Goal: Navigation & Orientation: Understand site structure

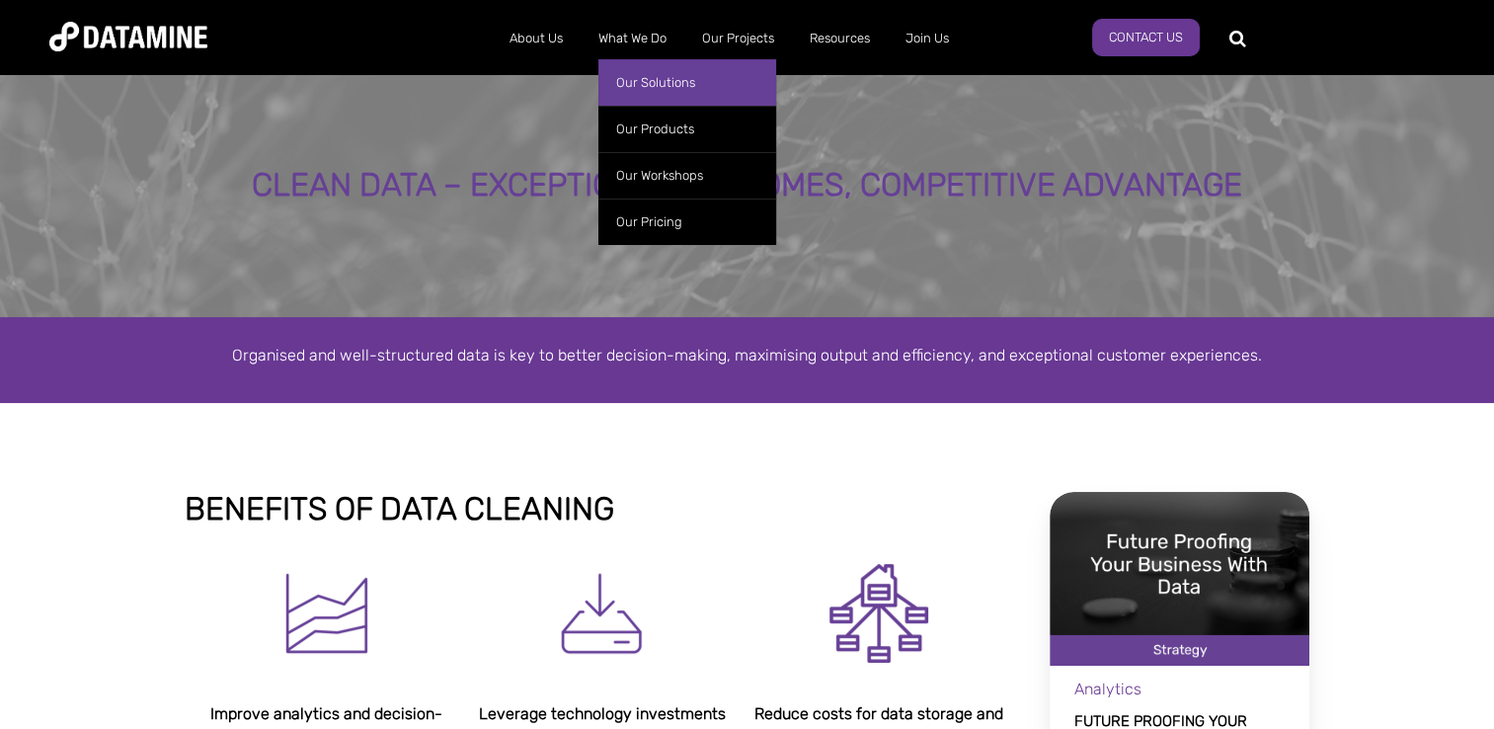
click at [659, 81] on link "Our Solutions" at bounding box center [687, 82] width 178 height 46
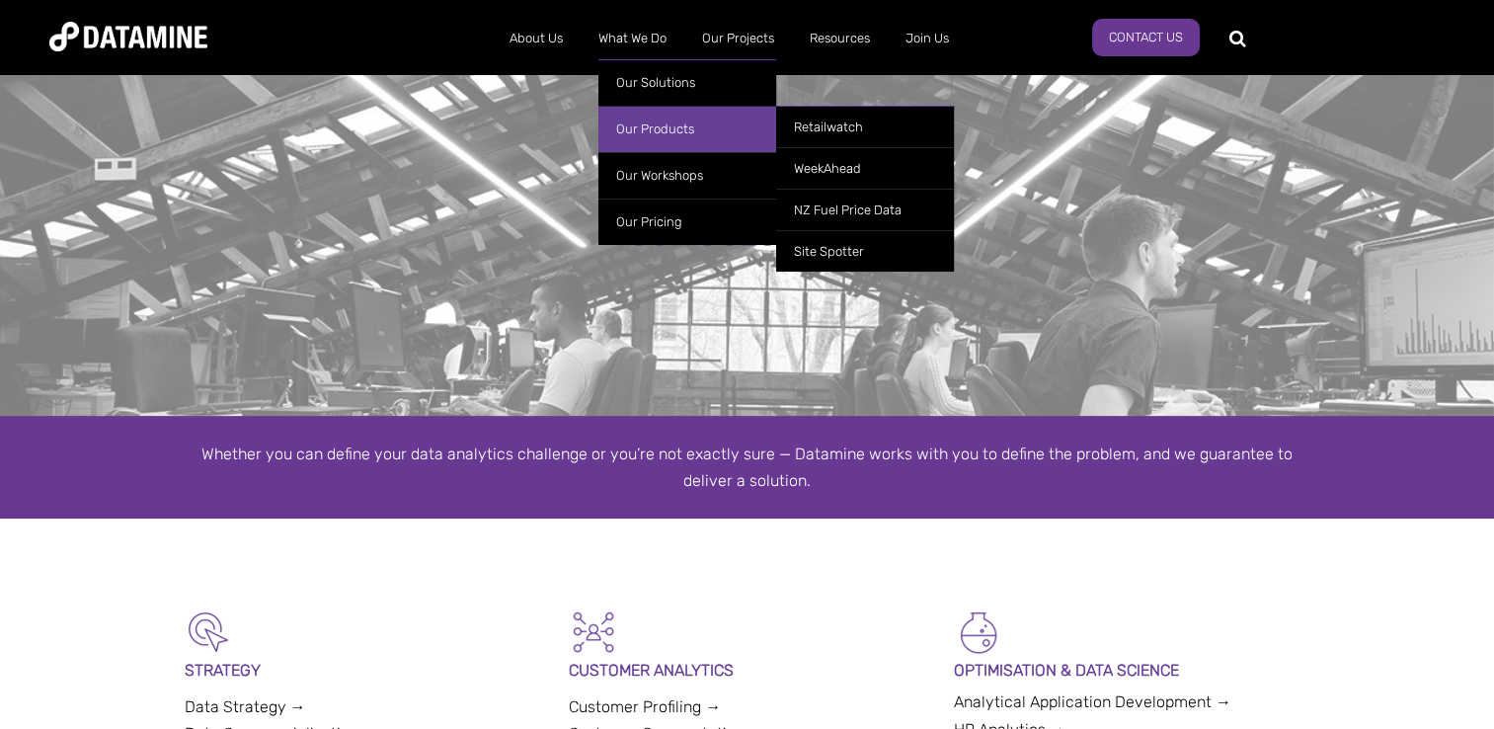
click at [656, 121] on link "Our Products" at bounding box center [687, 129] width 178 height 46
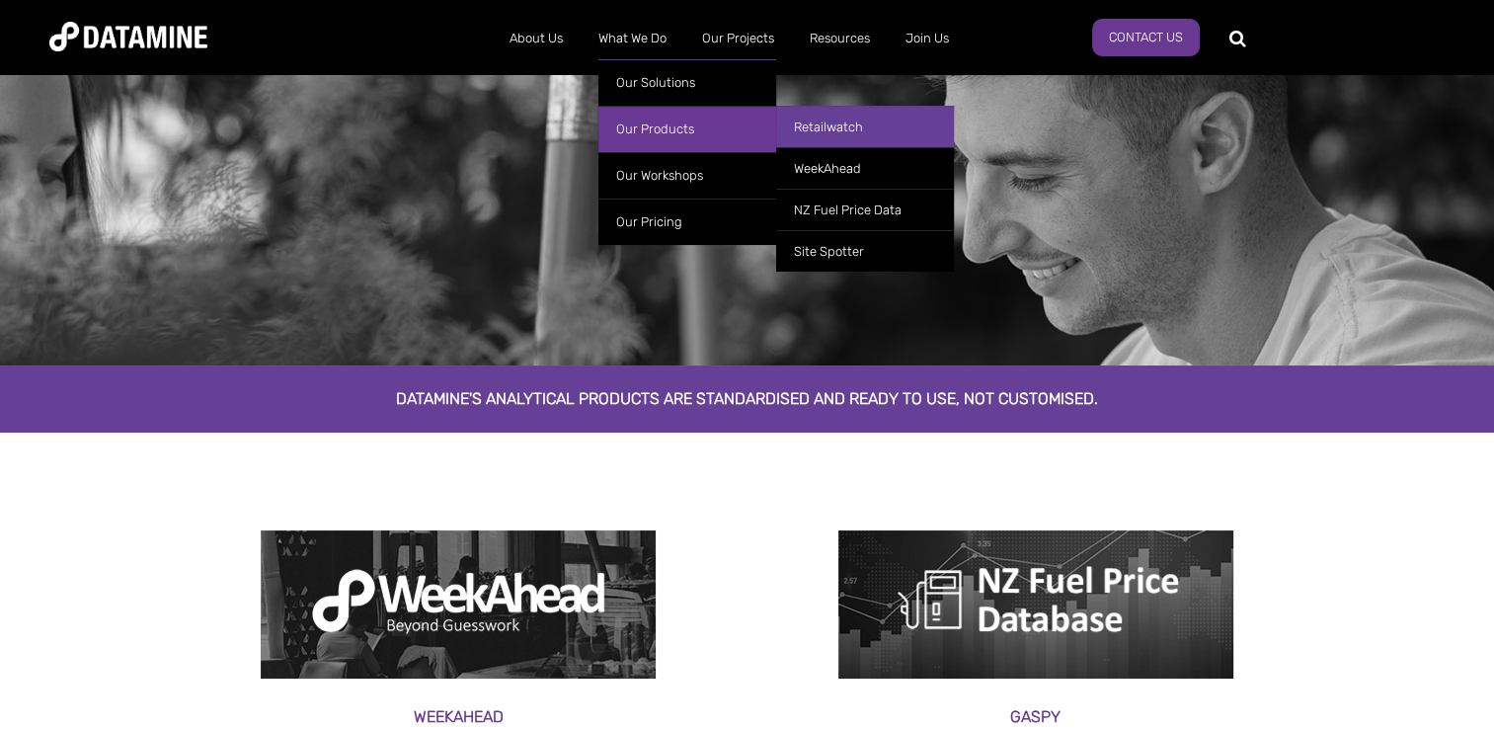
click at [837, 120] on link "Retailwatch" at bounding box center [865, 126] width 178 height 41
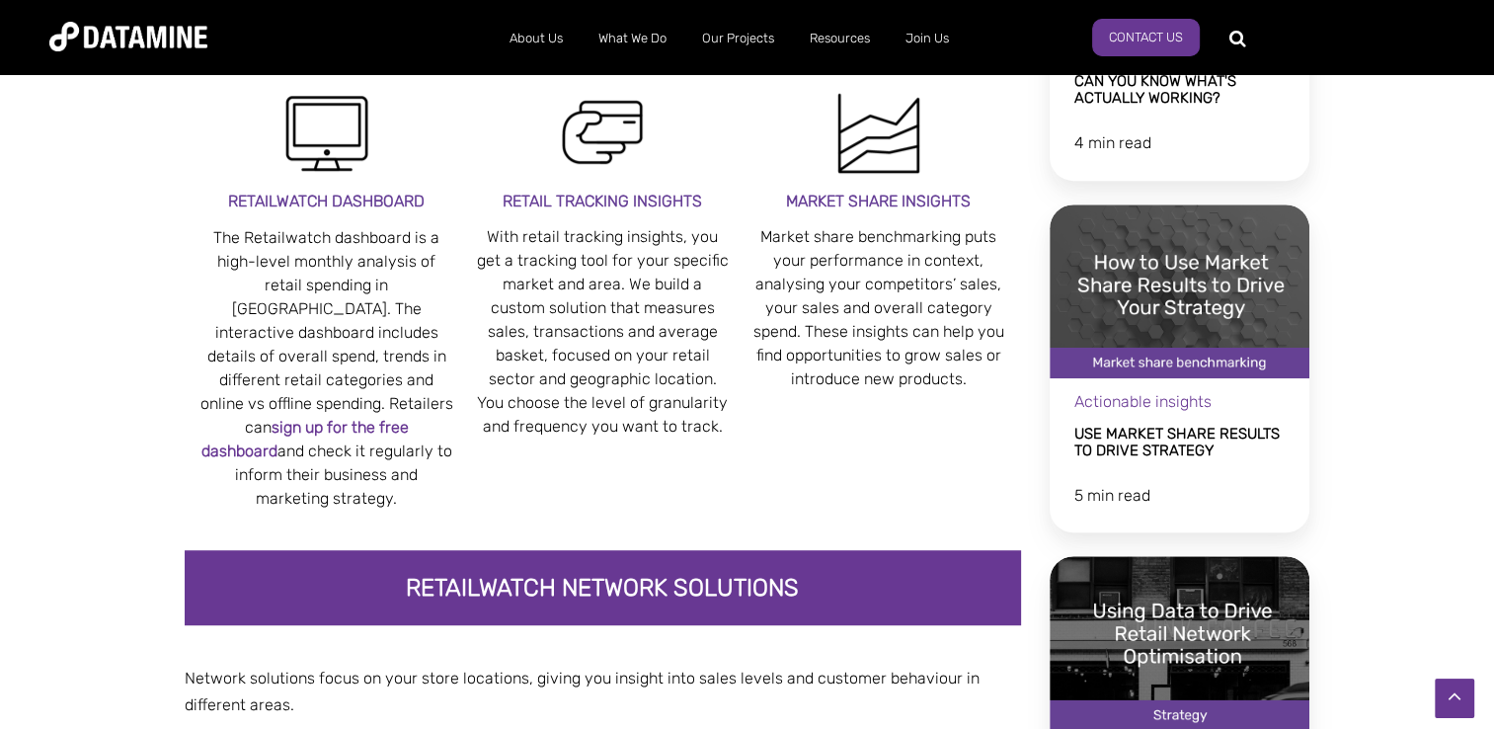
scroll to position [1027, 0]
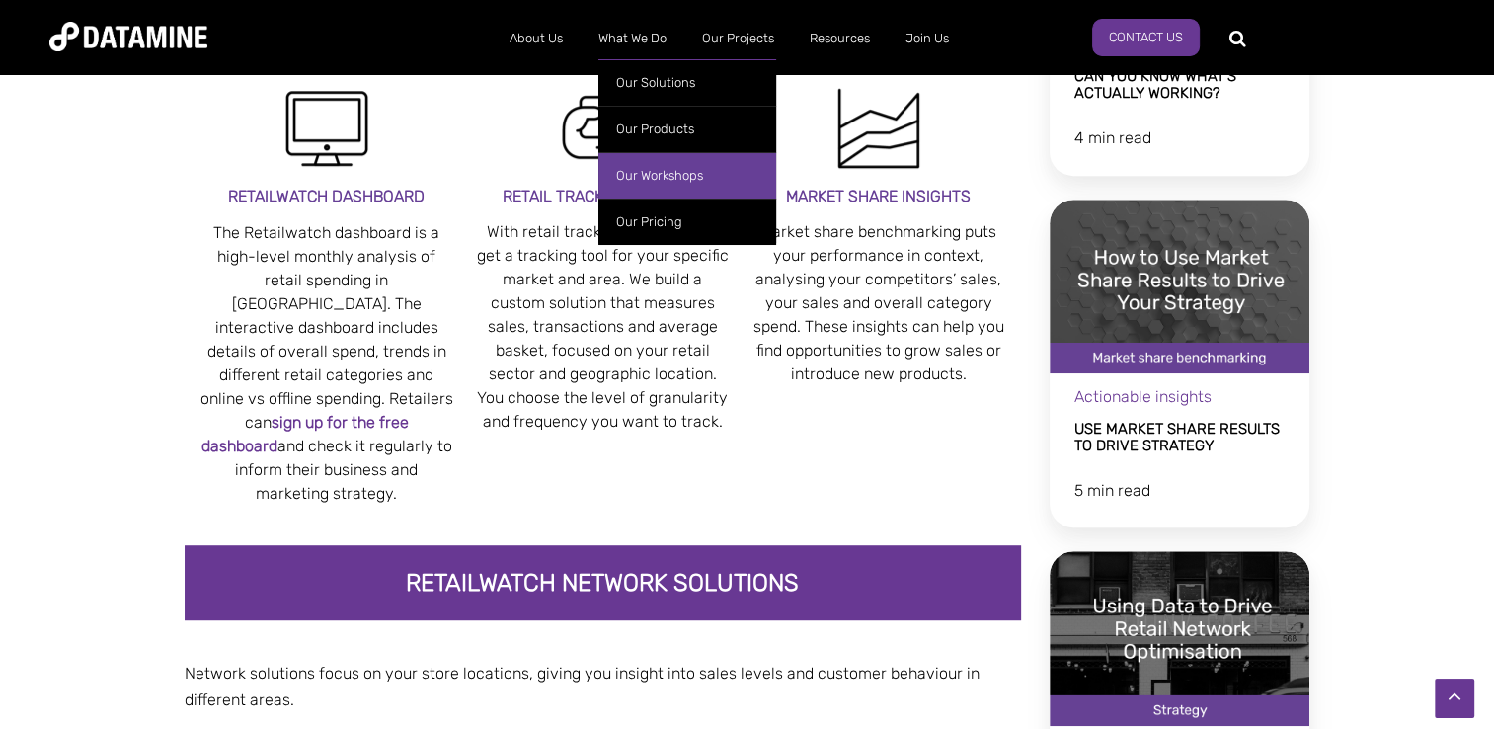
click at [658, 166] on link "Our Workshops" at bounding box center [687, 175] width 178 height 46
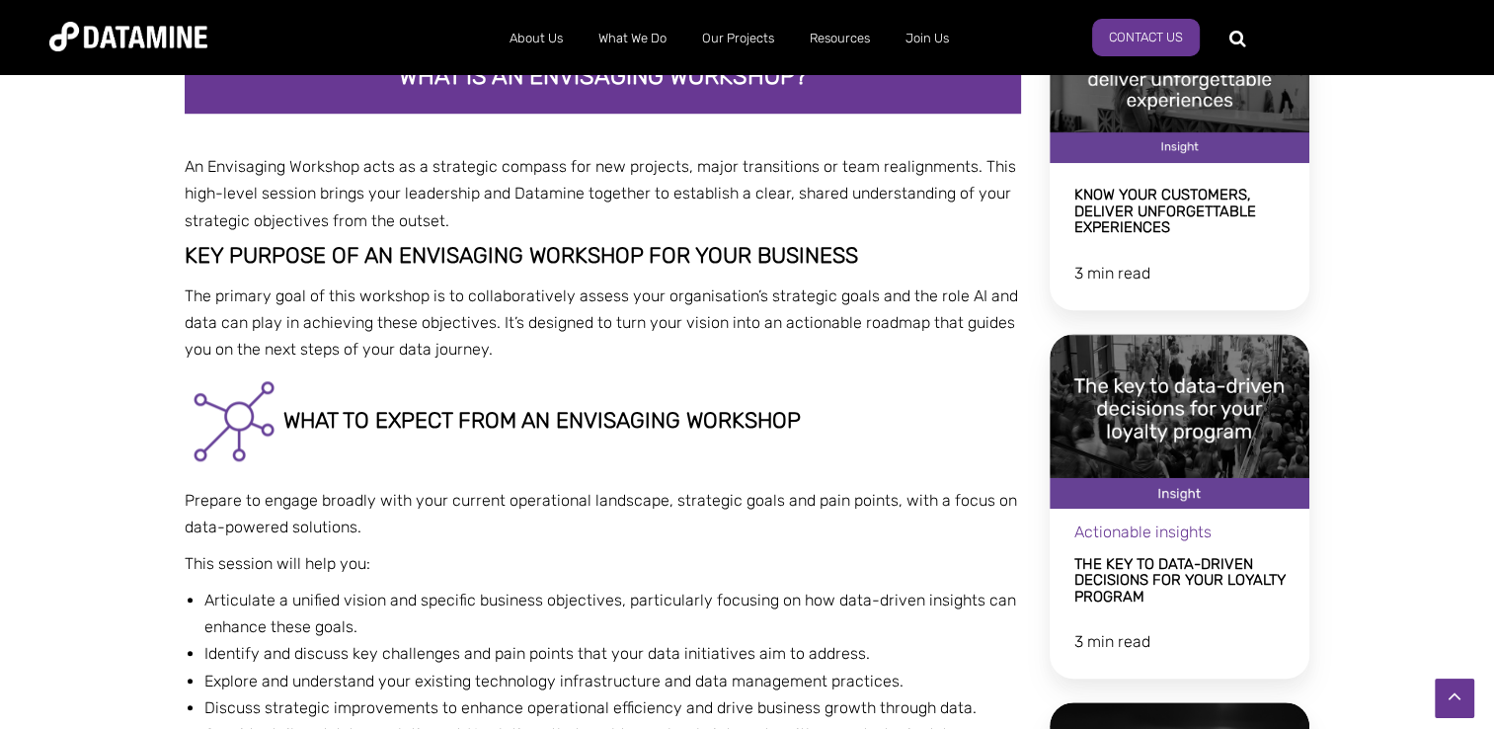
scroll to position [1659, 0]
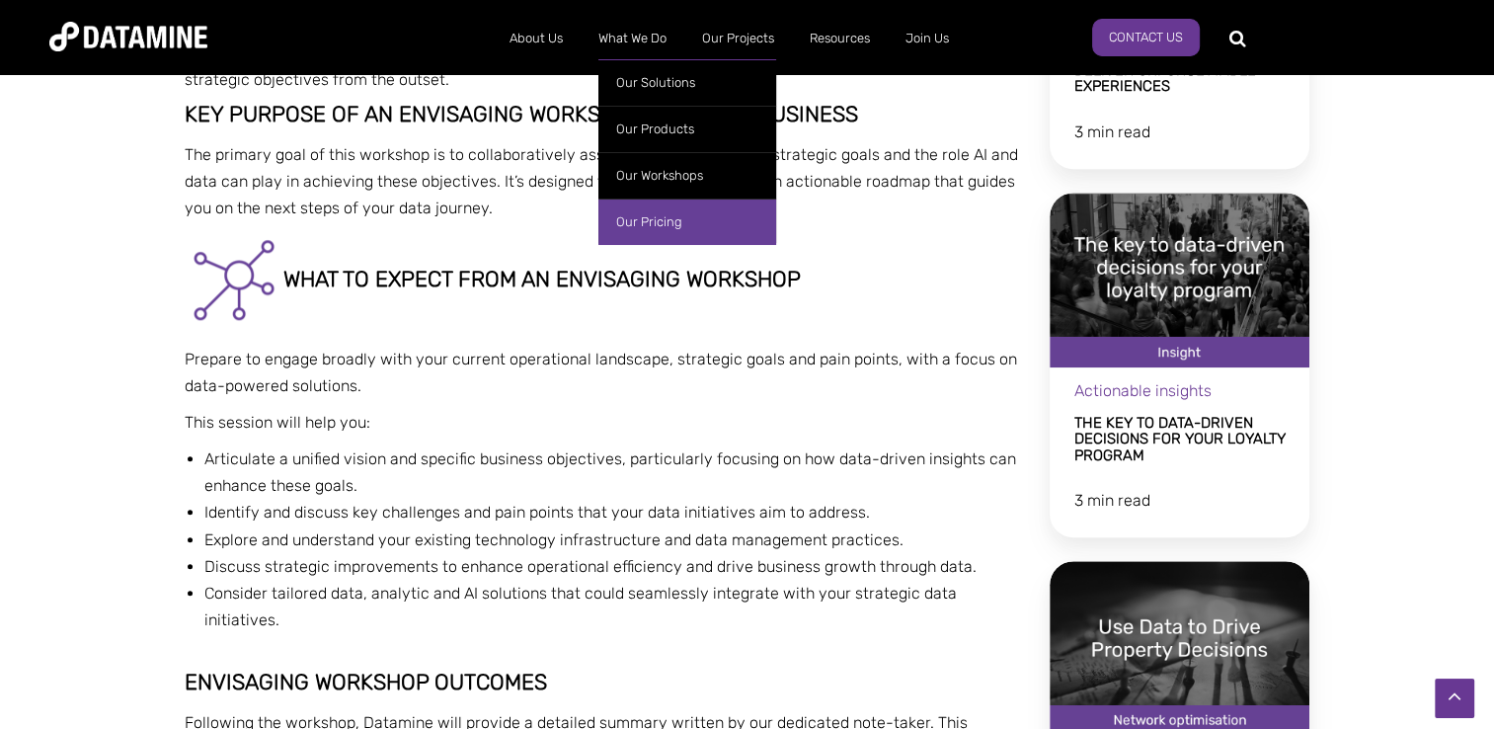
click at [657, 216] on link "Our Pricing" at bounding box center [687, 221] width 178 height 46
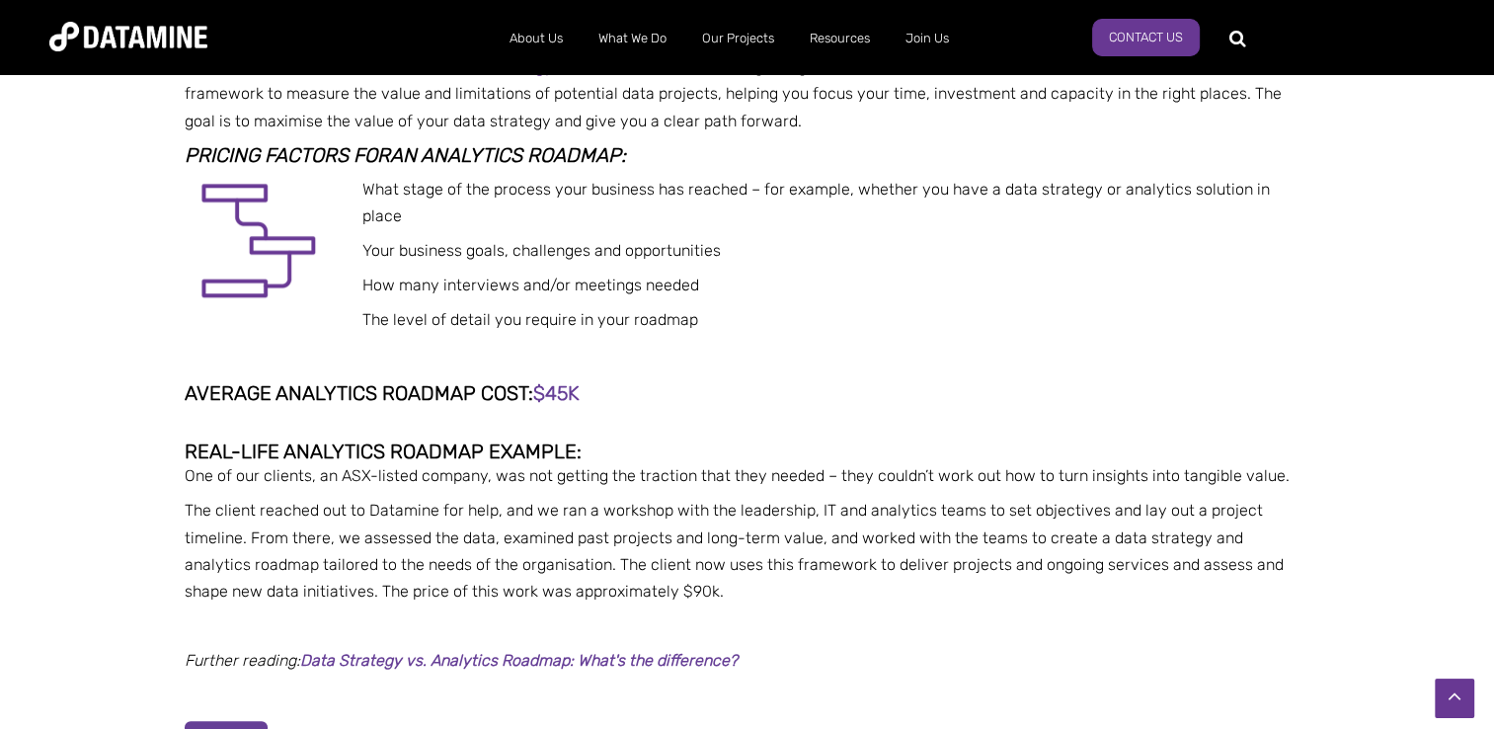
scroll to position [1066, 0]
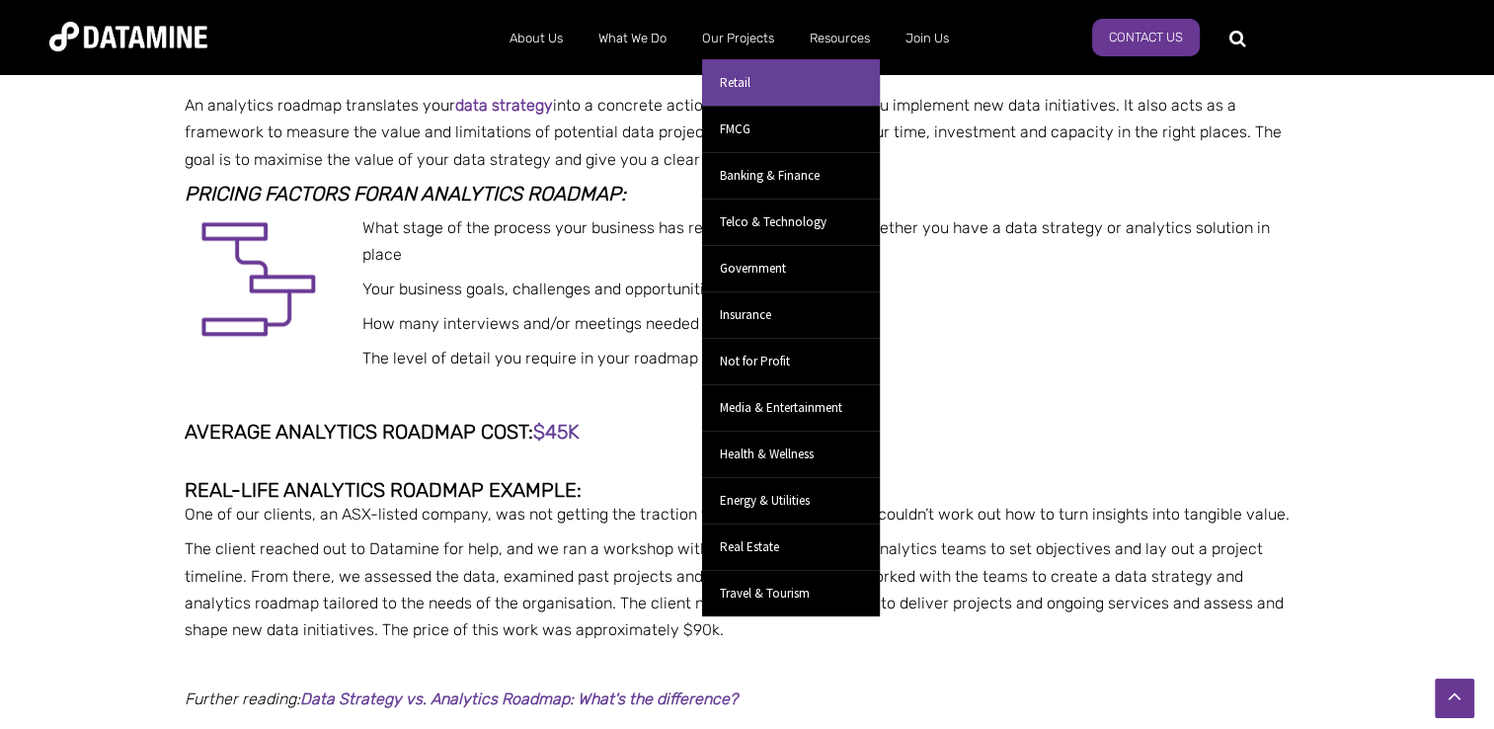
click at [739, 77] on link "Retail" at bounding box center [791, 82] width 178 height 46
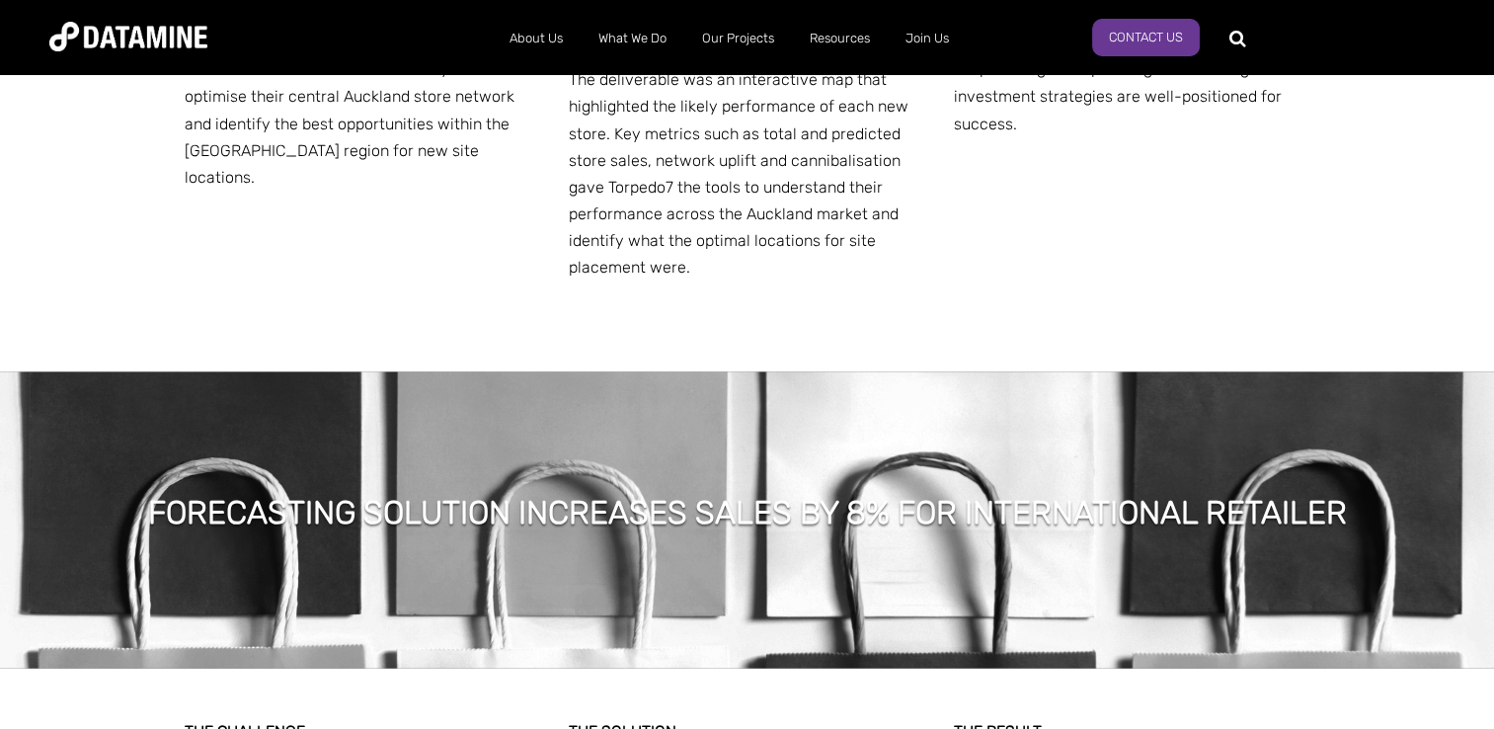
scroll to position [3673, 0]
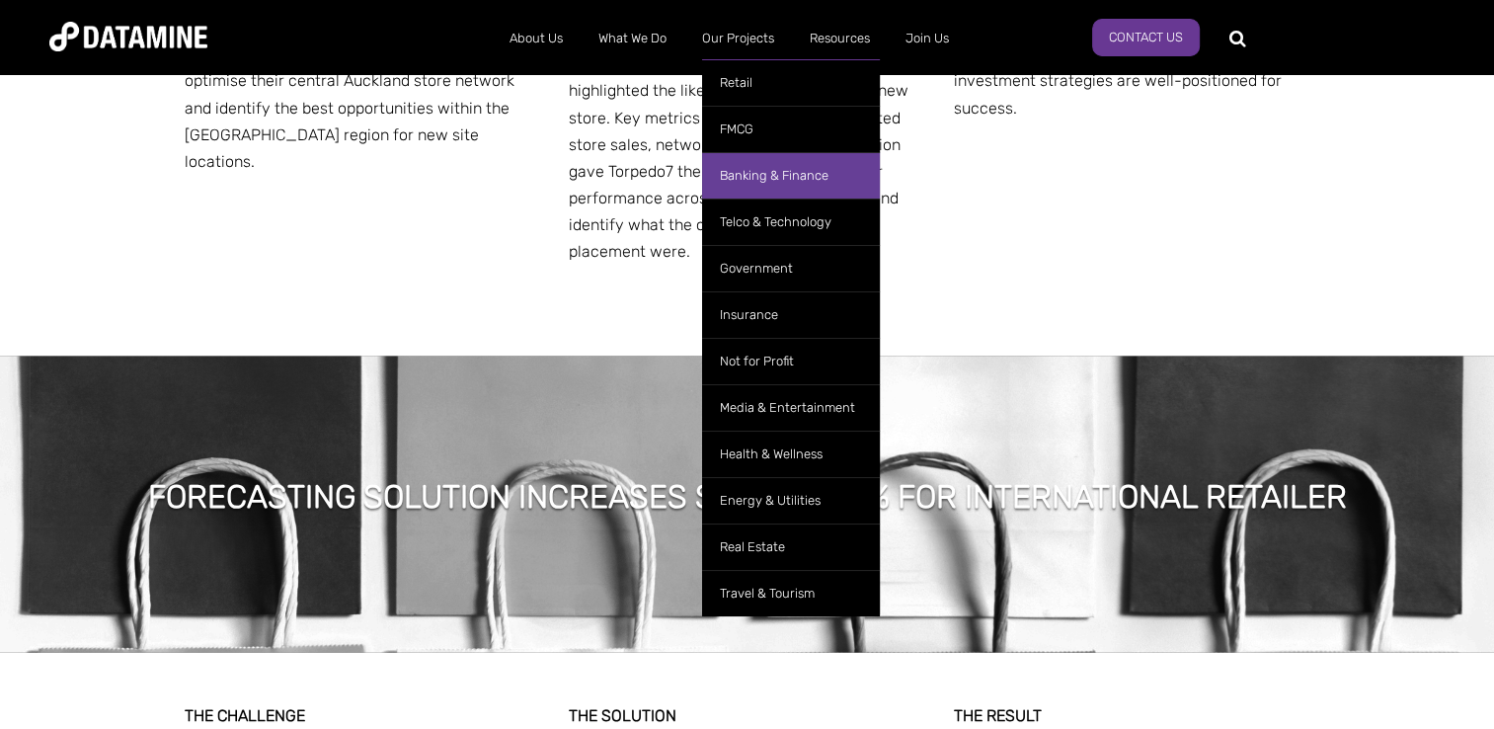
click at [780, 173] on link "Banking & Finance" at bounding box center [791, 175] width 178 height 46
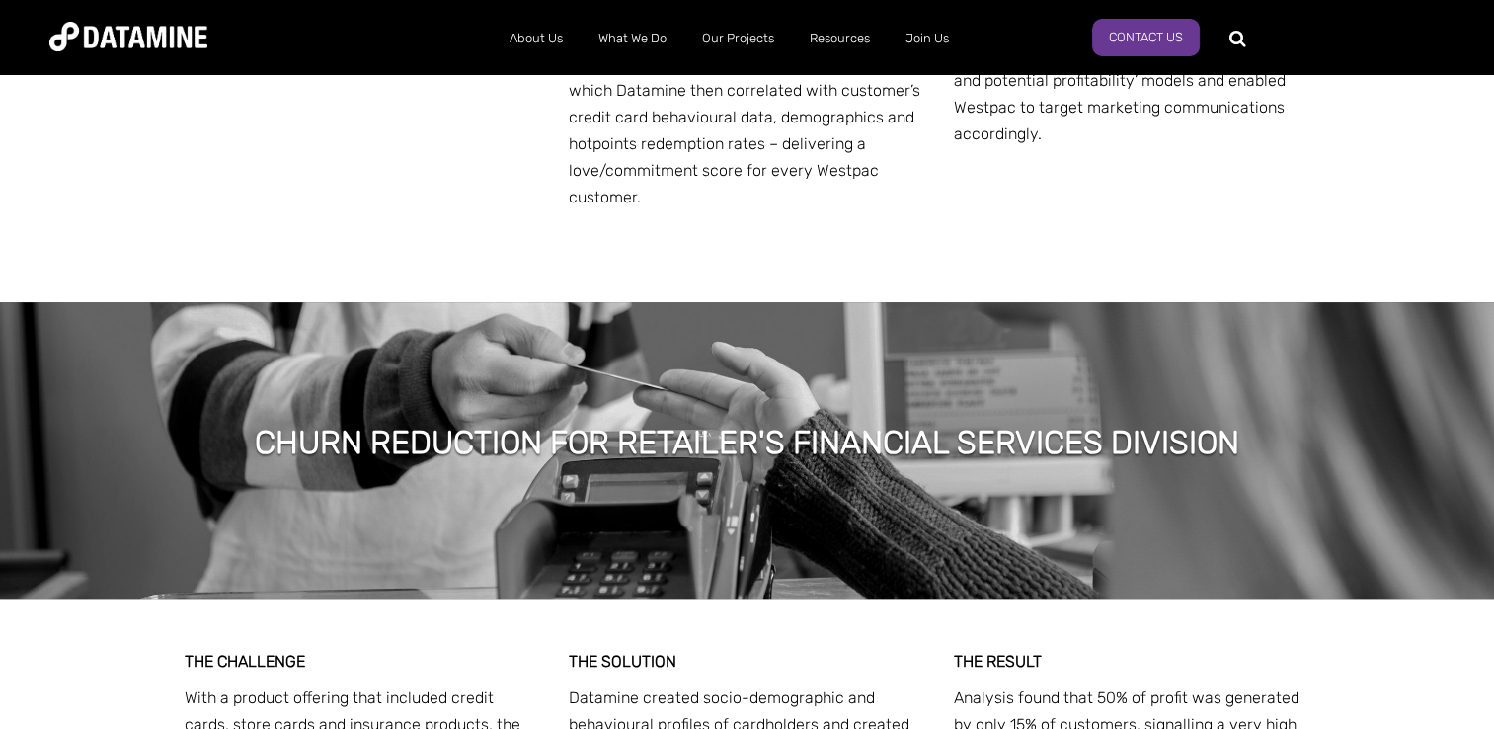
scroll to position [1264, 0]
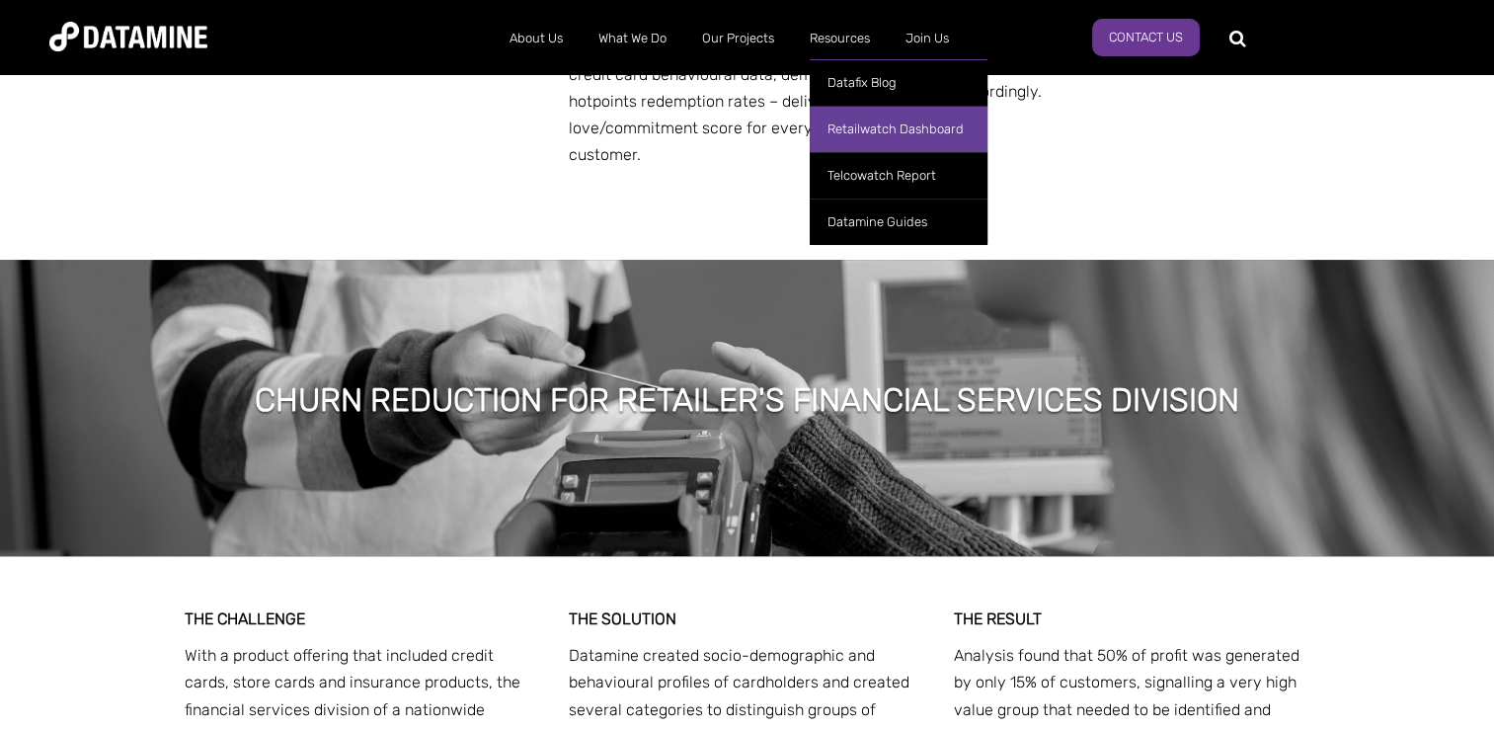
click at [869, 132] on link "Retailwatch Dashboard" at bounding box center [899, 129] width 178 height 46
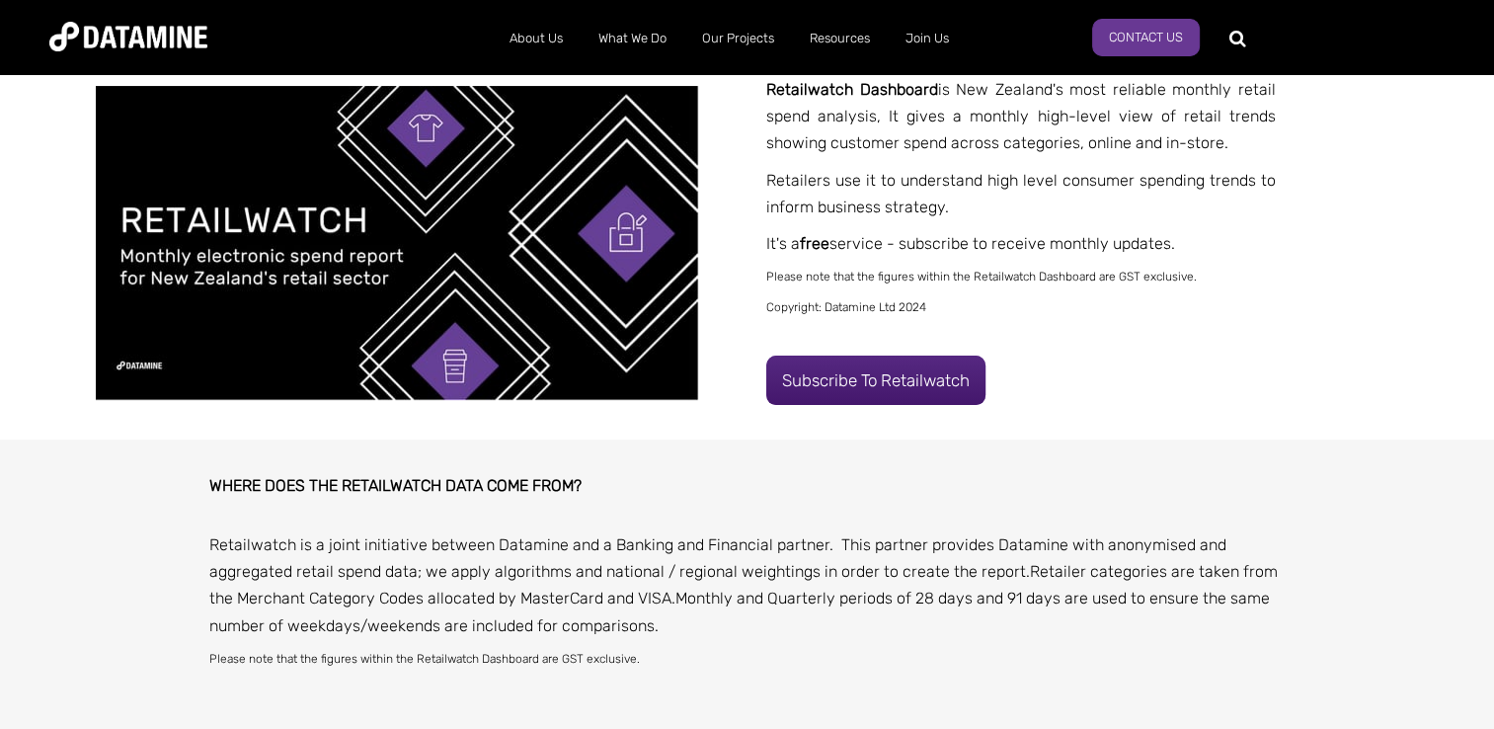
scroll to position [513, 0]
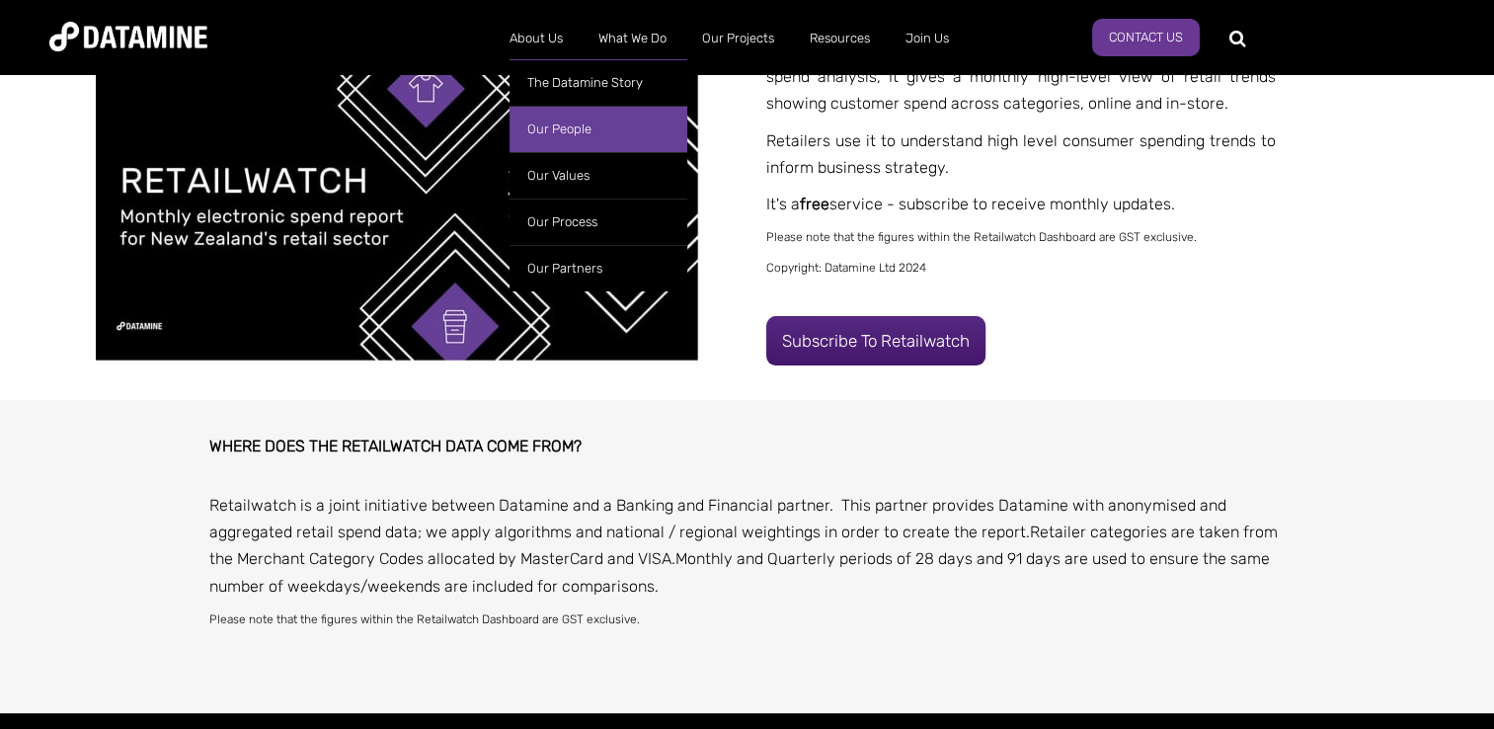
click at [567, 132] on link "Our People" at bounding box center [599, 129] width 178 height 46
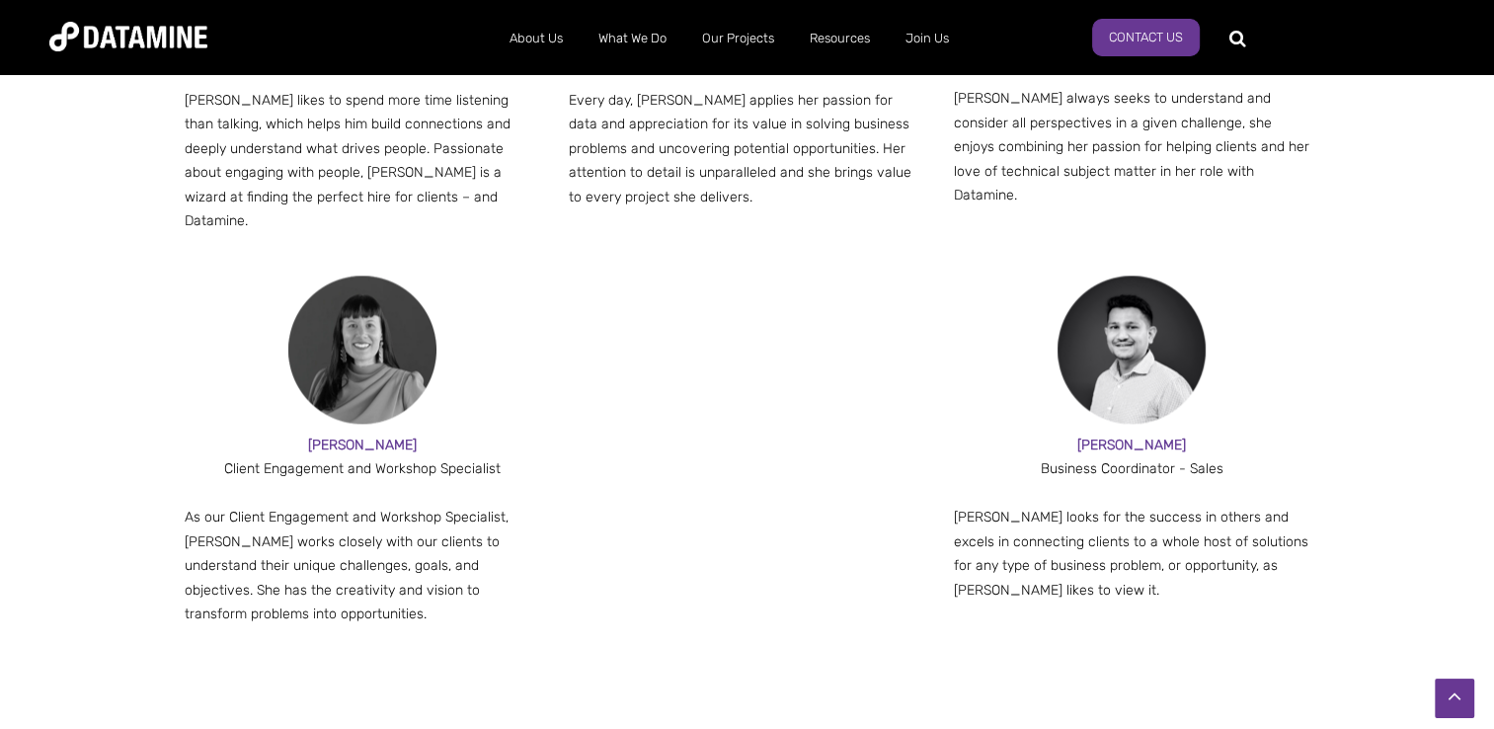
scroll to position [2409, 0]
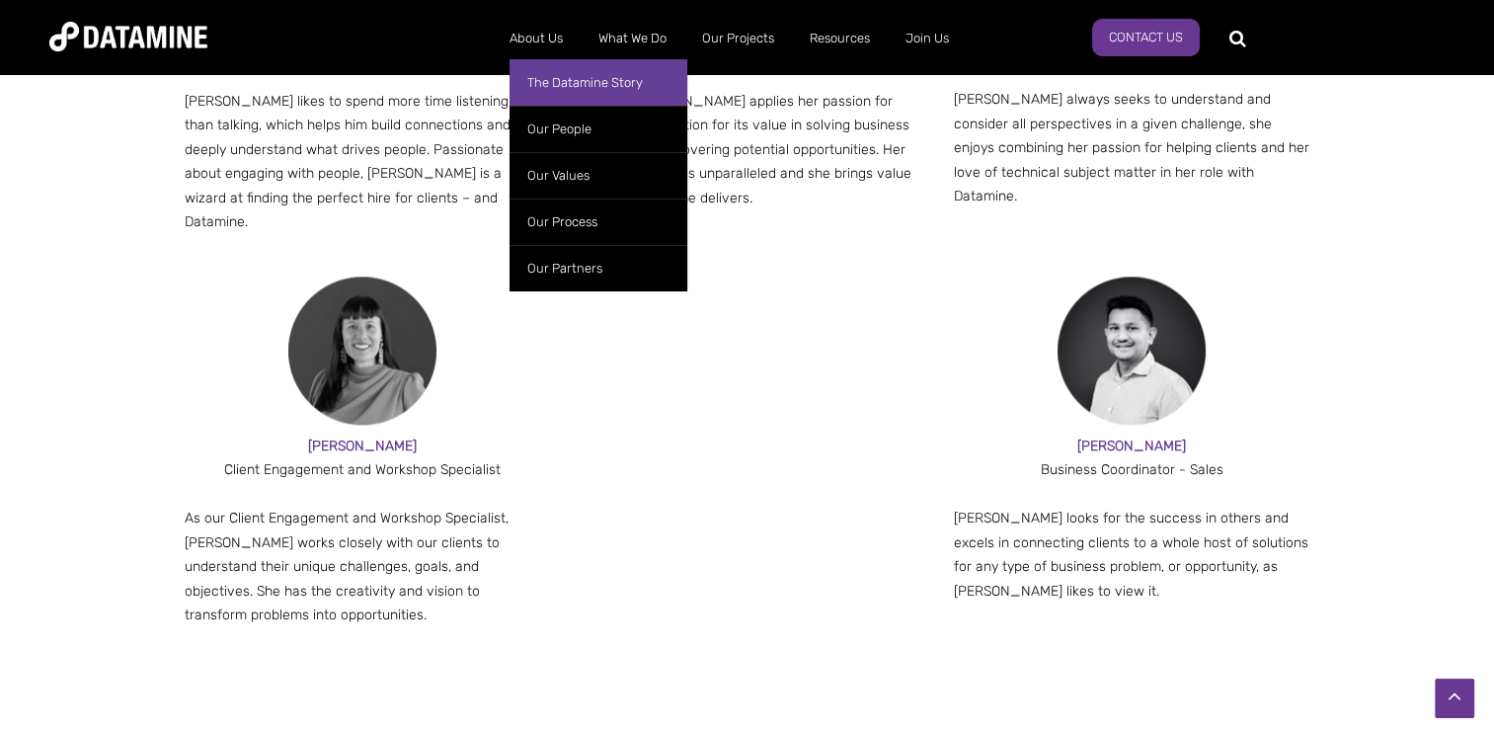
click at [555, 81] on link "The Datamine Story" at bounding box center [599, 82] width 178 height 46
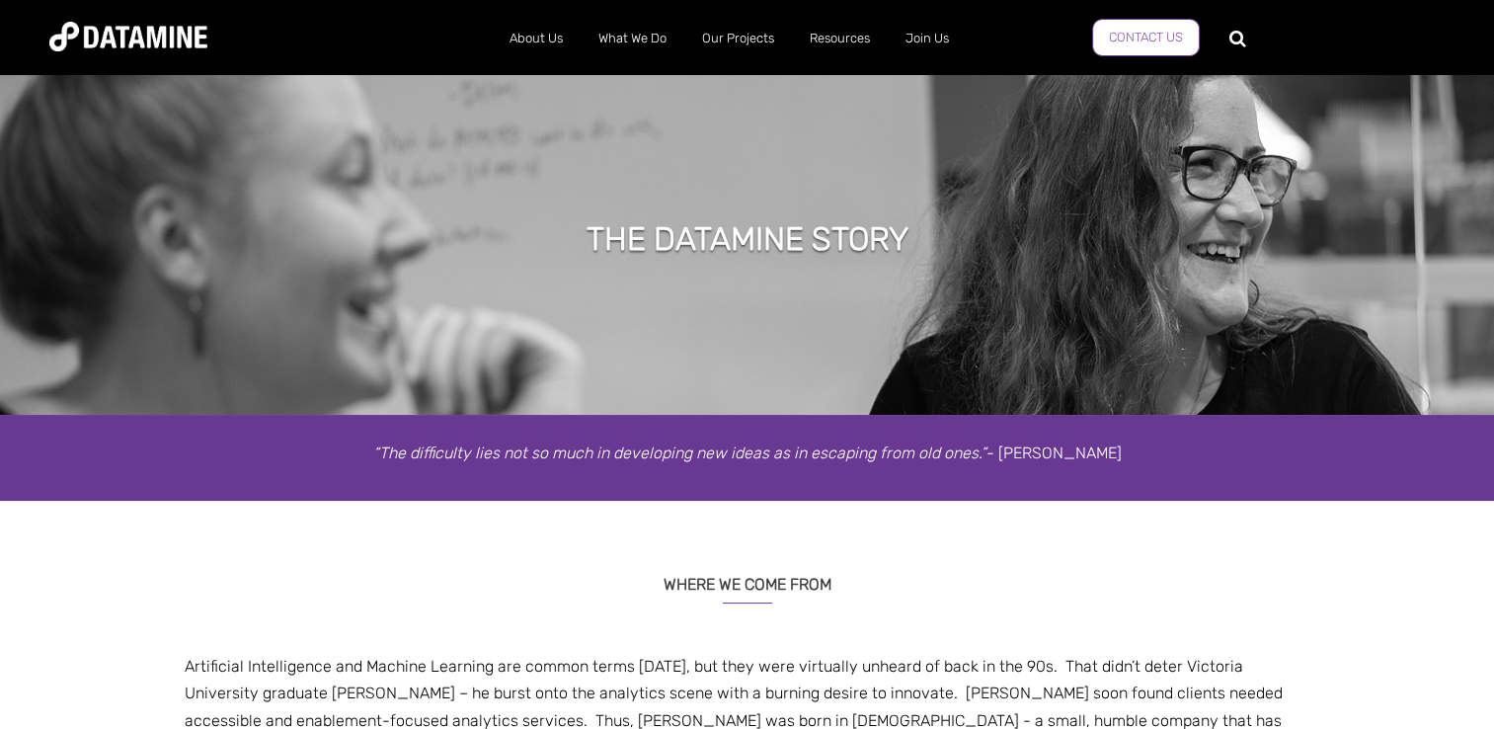
click at [1149, 34] on link "Contact Us" at bounding box center [1146, 38] width 108 height 38
